Goal: Task Accomplishment & Management: Manage account settings

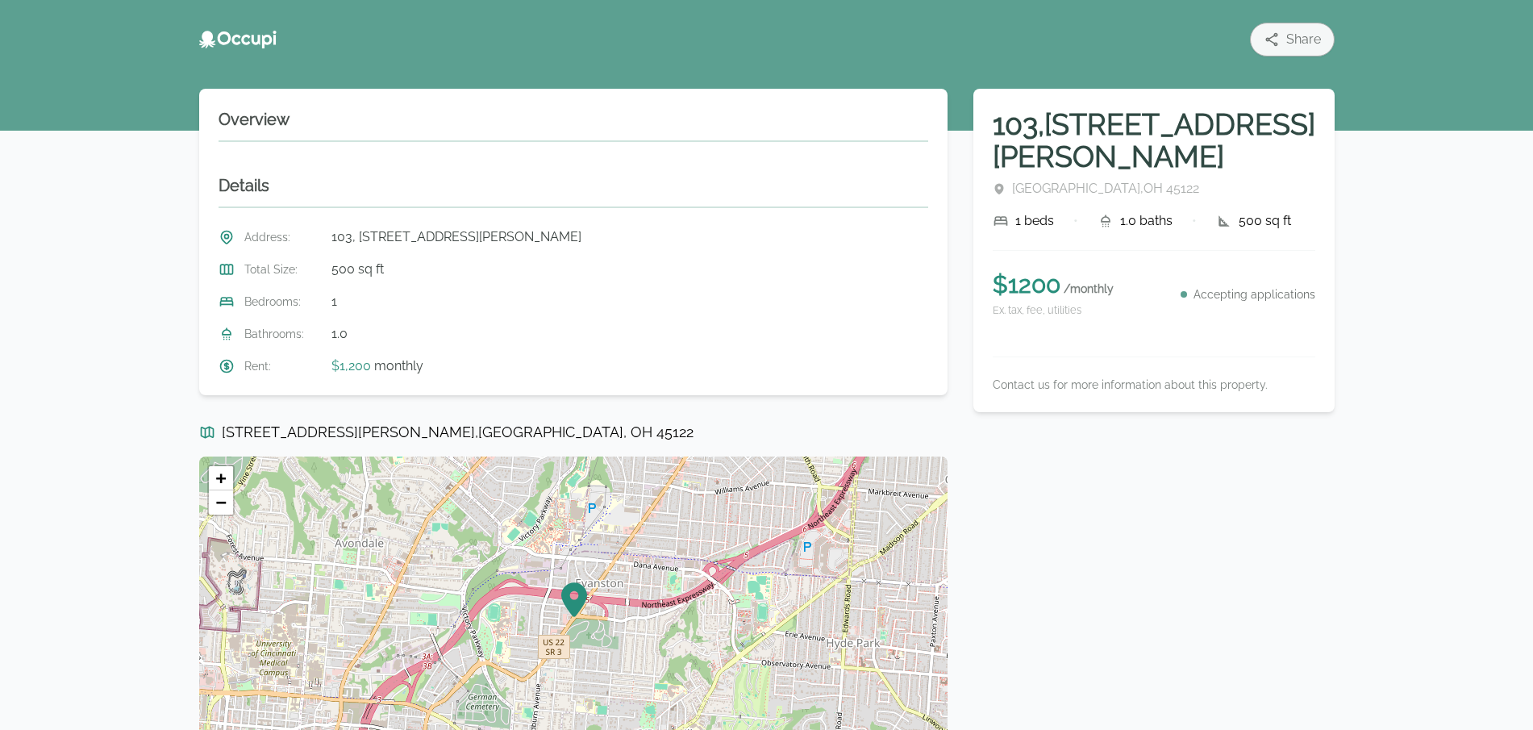
click at [574, 100] on div "Overview Details Address : [STREET_ADDRESS][PERSON_NAME] Total Size : 500 sq ft…" at bounding box center [573, 242] width 748 height 306
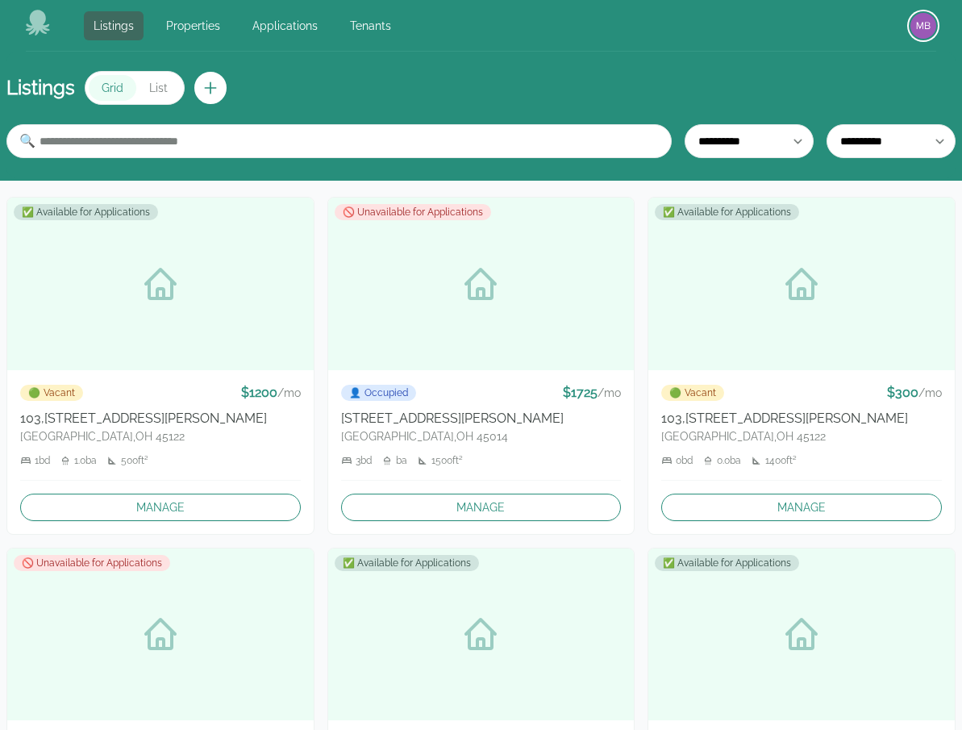
click at [928, 22] on img "button" at bounding box center [923, 26] width 26 height 26
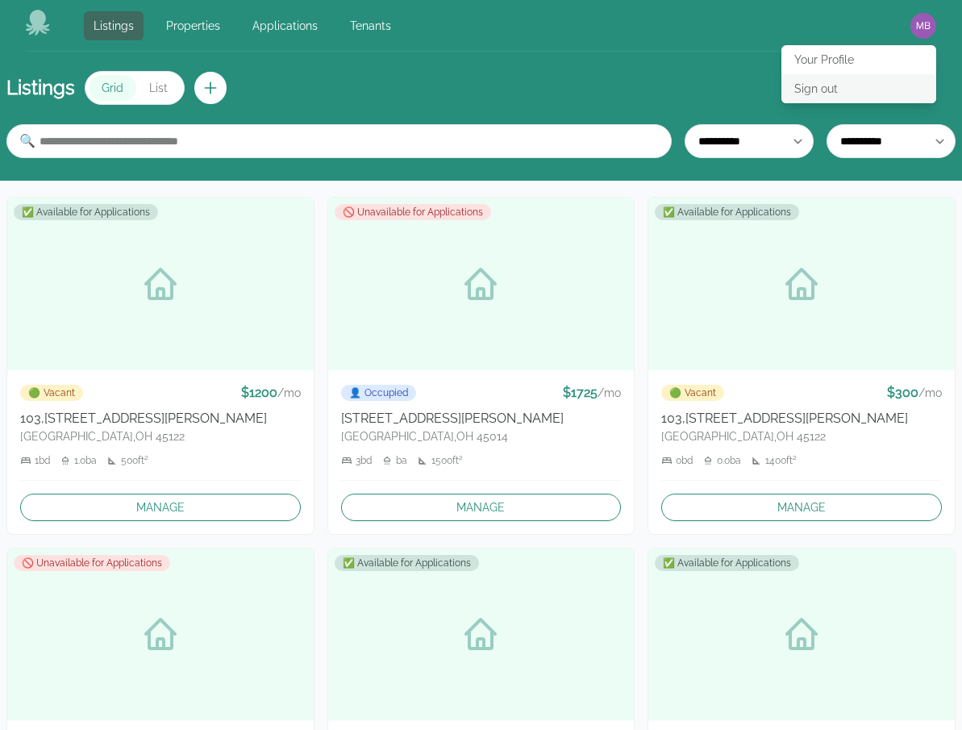
click at [840, 93] on button "Sign out" at bounding box center [858, 88] width 155 height 29
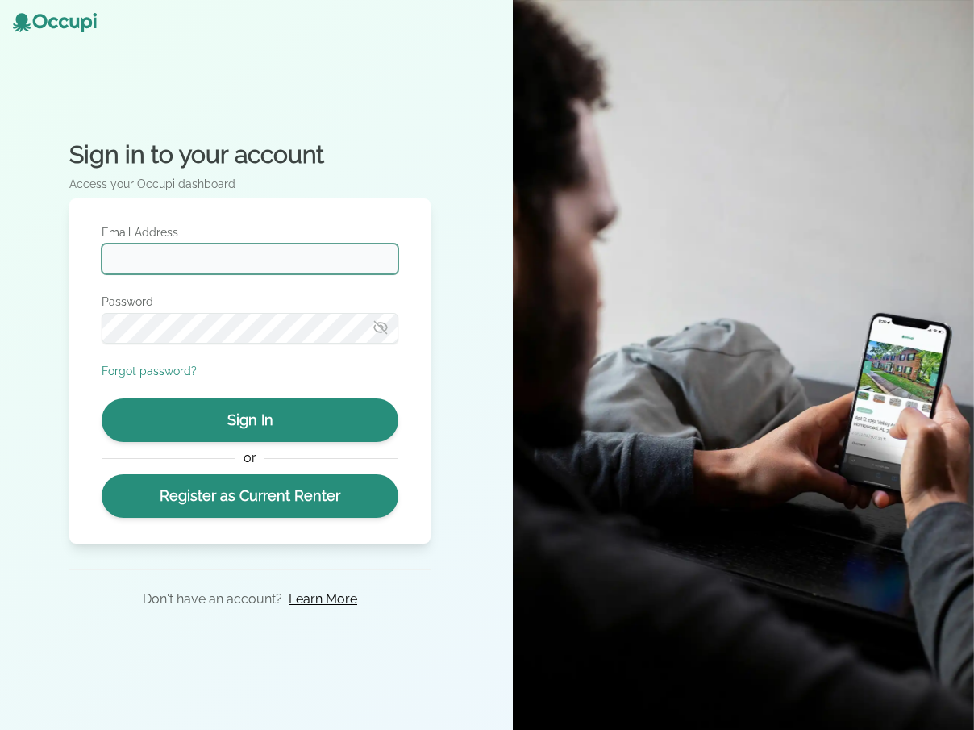
click at [305, 260] on input "Email Address" at bounding box center [250, 259] width 297 height 31
type input "**********"
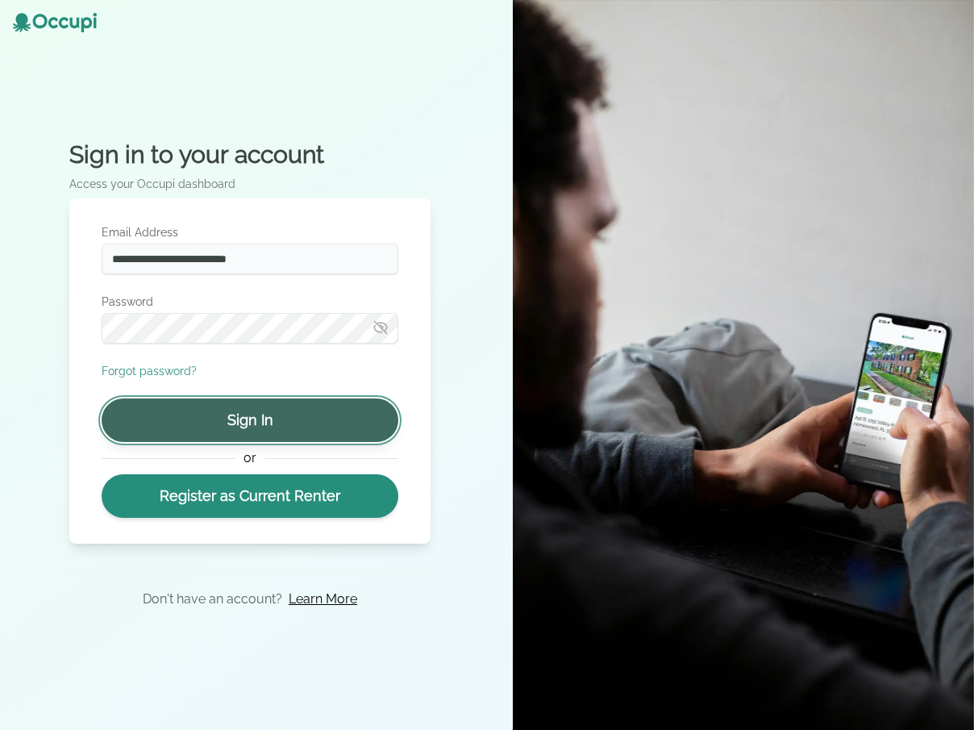
click at [283, 420] on button "Sign In" at bounding box center [250, 420] width 297 height 44
